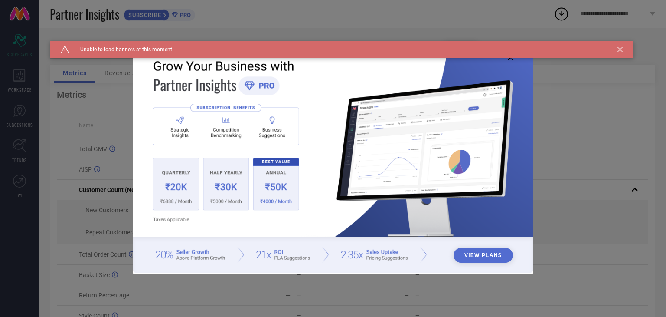
click at [622, 49] on icon at bounding box center [620, 49] width 5 height 5
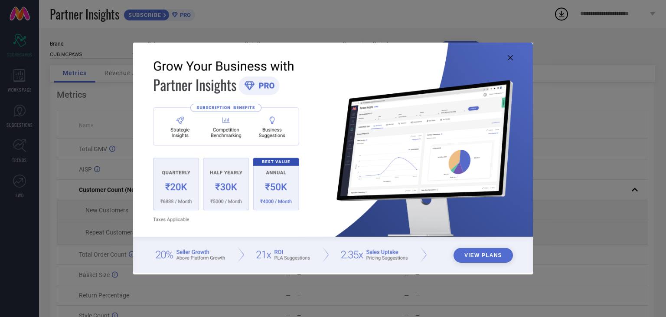
click at [509, 56] on icon at bounding box center [510, 57] width 5 height 5
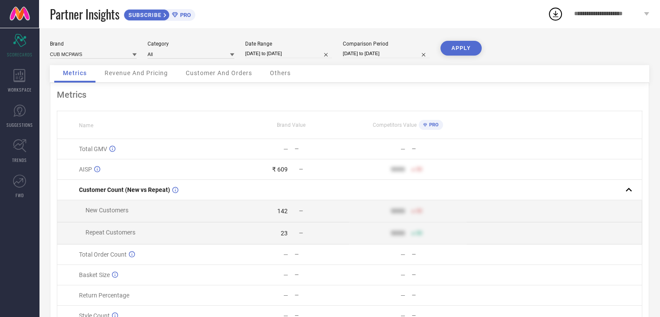
click at [460, 52] on button "APPLY" at bounding box center [460, 48] width 41 height 15
click at [118, 72] on span "Revenue And Pricing" at bounding box center [136, 72] width 63 height 7
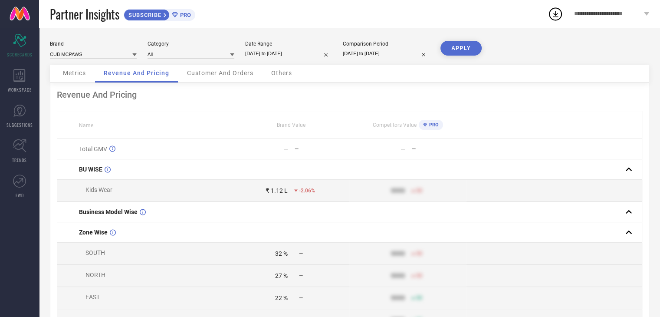
click at [210, 76] on span "Customer And Orders" at bounding box center [220, 72] width 66 height 7
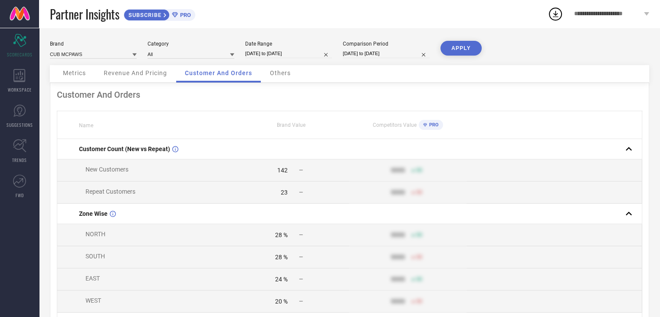
click at [280, 79] on div "Others" at bounding box center [280, 73] width 38 height 17
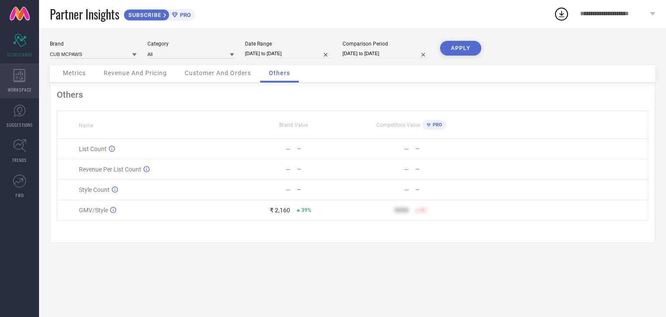
click at [21, 79] on icon at bounding box center [19, 75] width 12 height 13
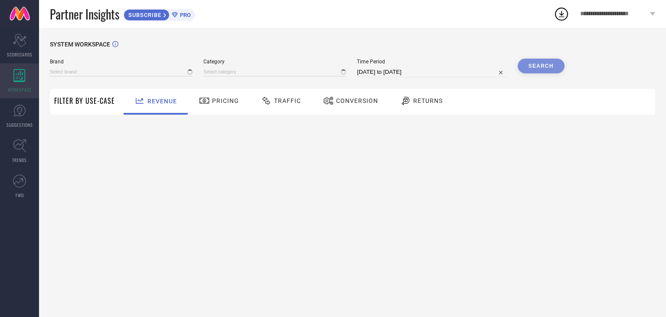
type input "CUB MCPAWS"
type input "All"
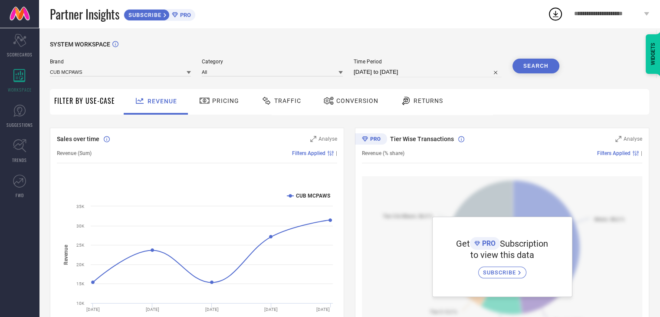
click at [219, 103] on span "Pricing" at bounding box center [225, 100] width 27 height 7
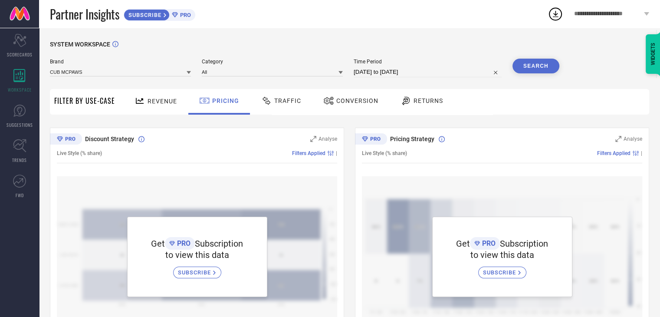
click at [275, 103] on span "Traffic" at bounding box center [287, 100] width 27 height 7
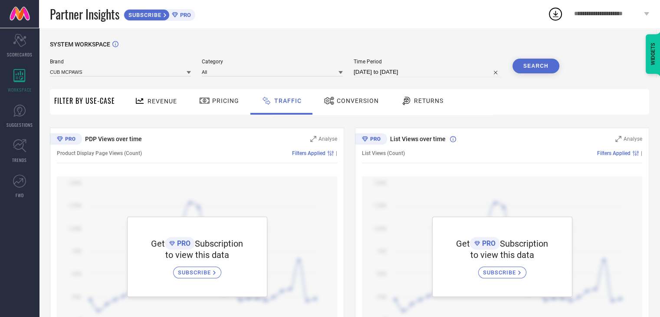
click at [356, 106] on div "Conversion" at bounding box center [350, 100] width 59 height 15
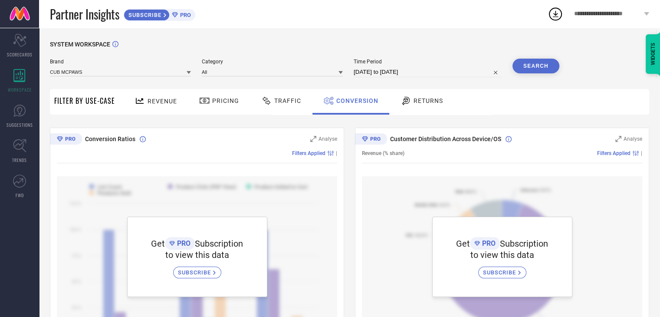
click at [432, 104] on span "Returns" at bounding box center [427, 100] width 29 height 7
